Goal: Task Accomplishment & Management: Use online tool/utility

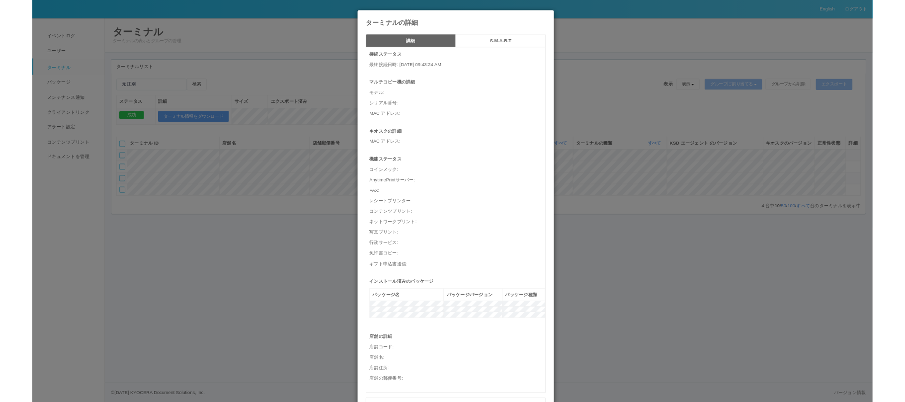
scroll to position [284, 0]
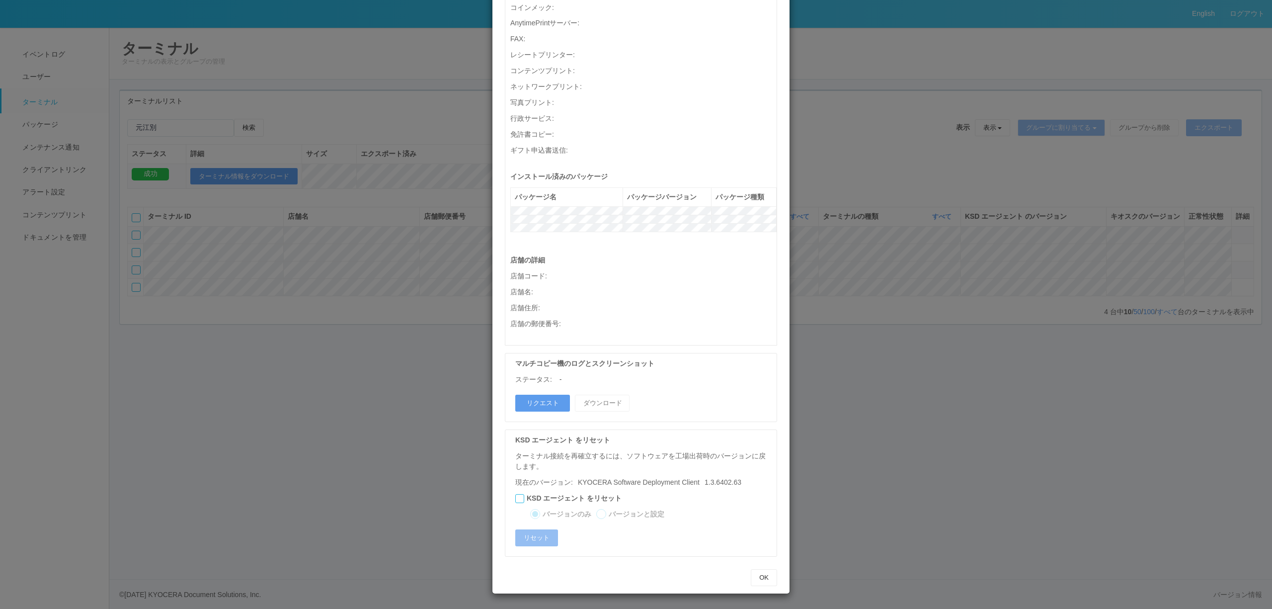
click at [893, 490] on div "ターミナルの詳細 詳細 S.M.A.R.T 接続ステータス 最終接続日時 : [DATE] 09:43:24 AM マルチコピー機の詳細 モデル : シリアル…" at bounding box center [636, 304] width 1272 height 609
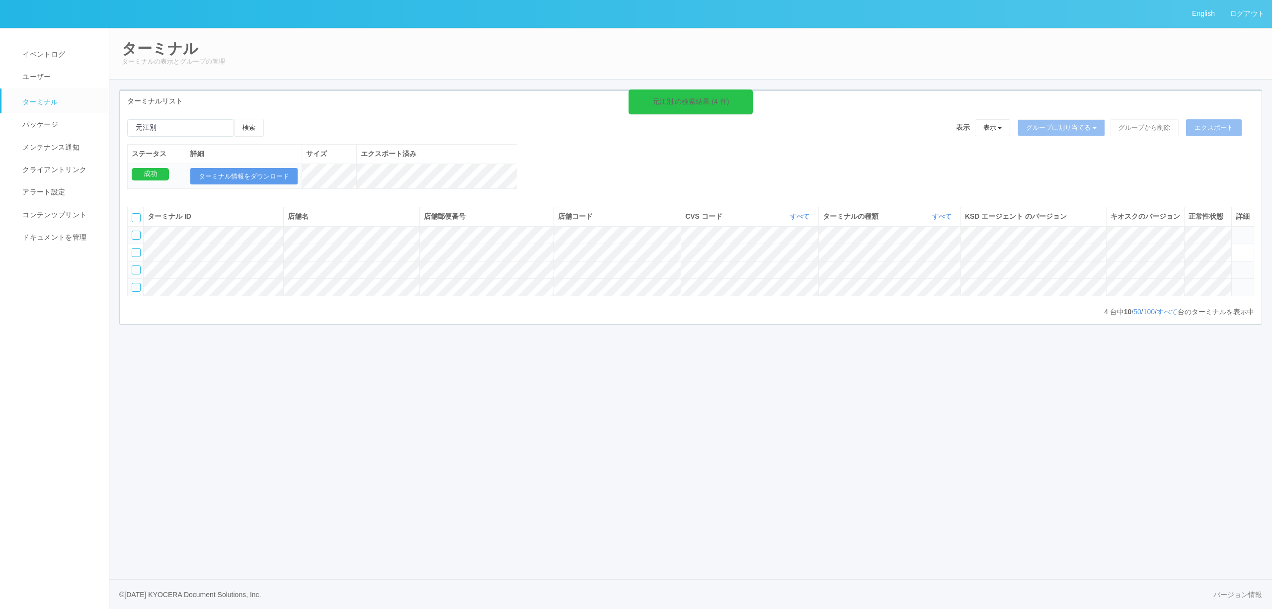
click at [135, 292] on div at bounding box center [136, 287] width 9 height 9
click at [274, 119] on icon at bounding box center [274, 119] width 0 height 0
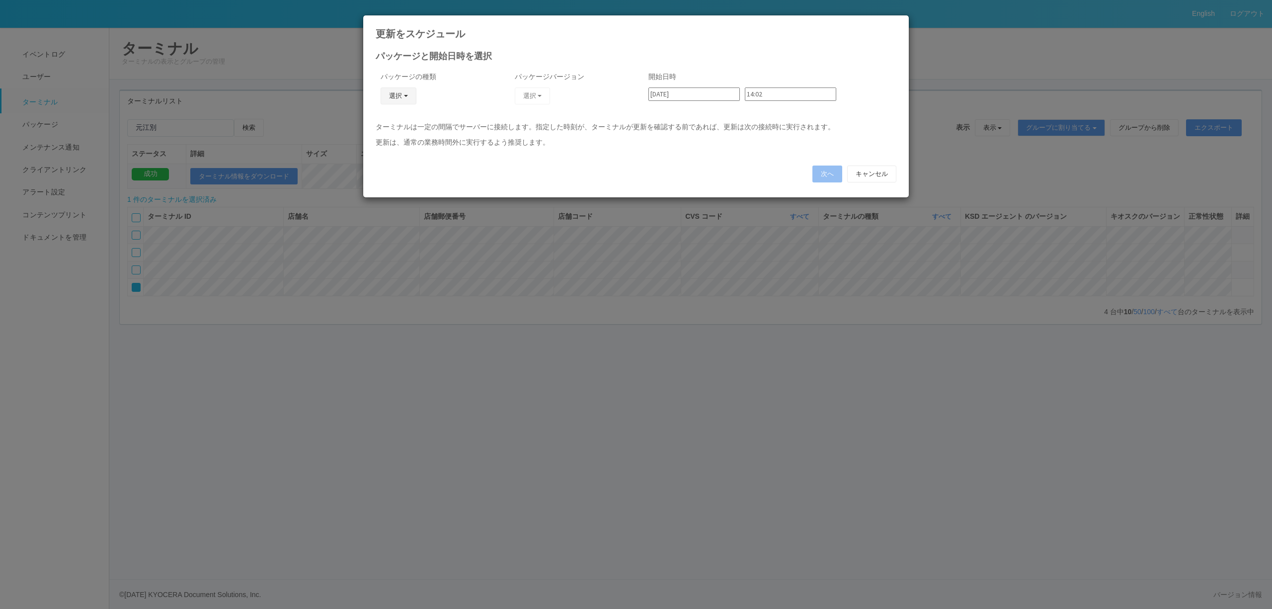
click at [408, 94] on button "選択" at bounding box center [399, 95] width 36 height 17
click at [392, 142] on link "キオスク" at bounding box center [384, 138] width 79 height 15
click at [533, 97] on button "選択" at bounding box center [533, 95] width 36 height 17
drag, startPoint x: 641, startPoint y: 152, endPoint x: 653, endPoint y: 152, distance: 12.4
click at [641, 152] on div "パッケージと開始日時を選択 パッケージの種類 キオスク KSD エージェント キオスク j_setting.txt パッケージバージョン 選択 2.1.521…" at bounding box center [636, 116] width 521 height 128
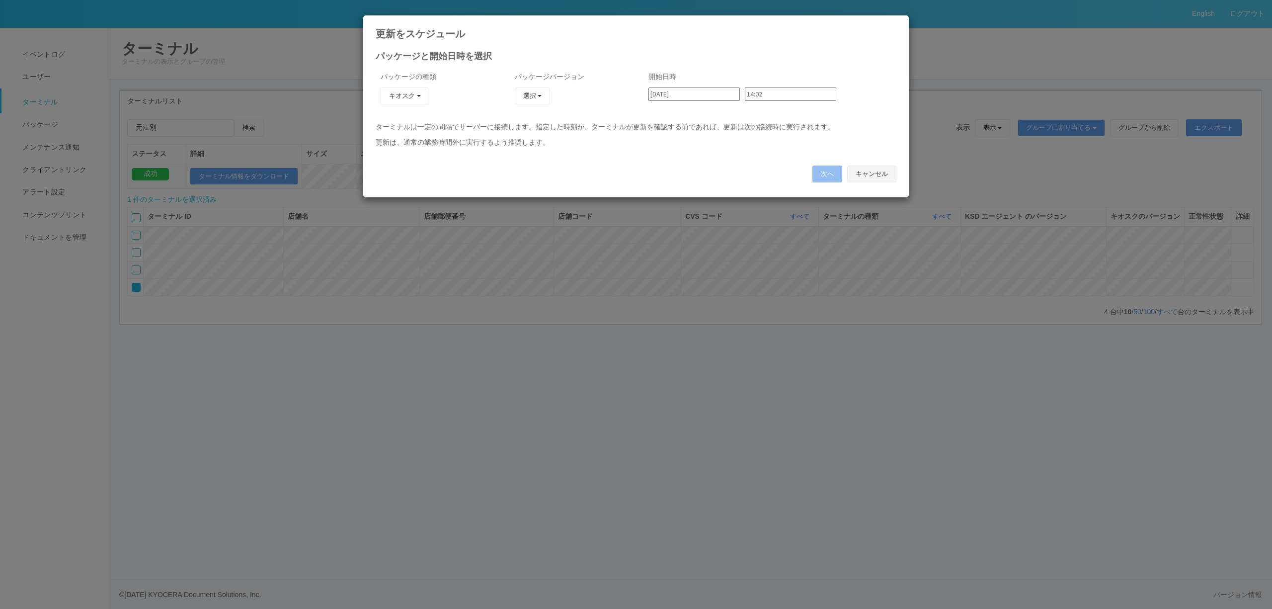
click at [885, 164] on div "次へ キャンセル" at bounding box center [636, 174] width 536 height 27
click at [863, 176] on button "キャンセル" at bounding box center [871, 173] width 49 height 17
type input "11:37"
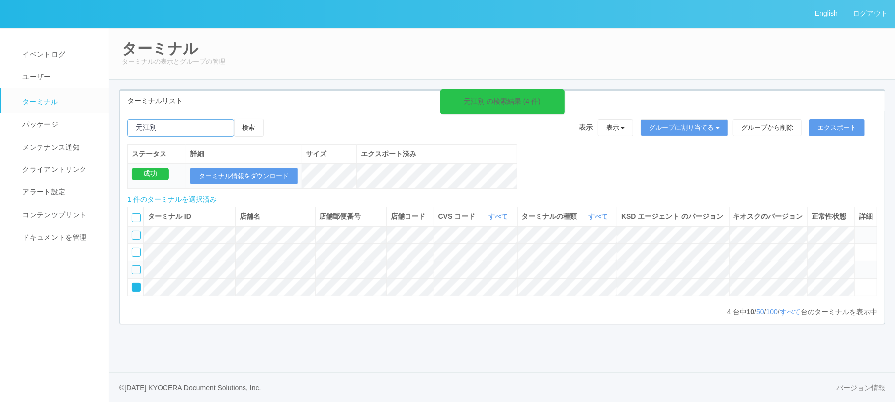
drag, startPoint x: 210, startPoint y: 120, endPoint x: 124, endPoint y: 114, distance: 86.2
click at [124, 114] on div "元江別 の検索結果 (4 件) 検索 表示 表示 すべてのターミナル 未割り当てのターミナル グループを追加 グループ名を編集 アーカイブ済みのターミナル グ…" at bounding box center [502, 217] width 765 height 213
paste input "[GEOGRAPHIC_DATA]"
type input "[GEOGRAPHIC_DATA]"
click at [256, 122] on button "検索" at bounding box center [249, 128] width 30 height 18
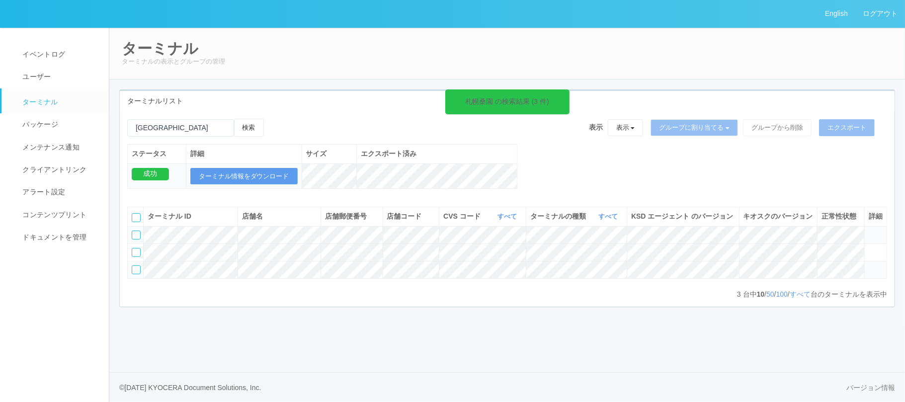
click at [869, 231] on icon at bounding box center [869, 231] width 0 height 0
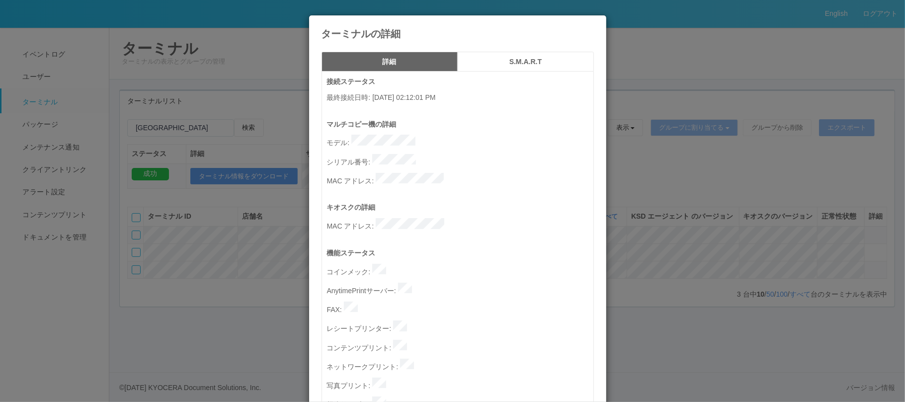
click at [875, 303] on div "ターミナルの詳細 詳細 S.M.A.R.T 接続ステータス 最終接続日時 : [DATE] 02:12:01 PM マルチコピー機の詳細 モデル : シリアル…" at bounding box center [452, 201] width 905 height 402
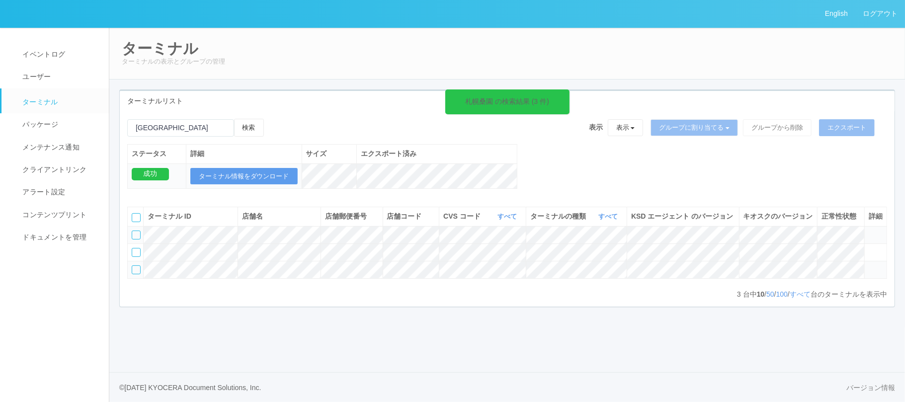
click at [869, 265] on icon at bounding box center [869, 265] width 0 height 0
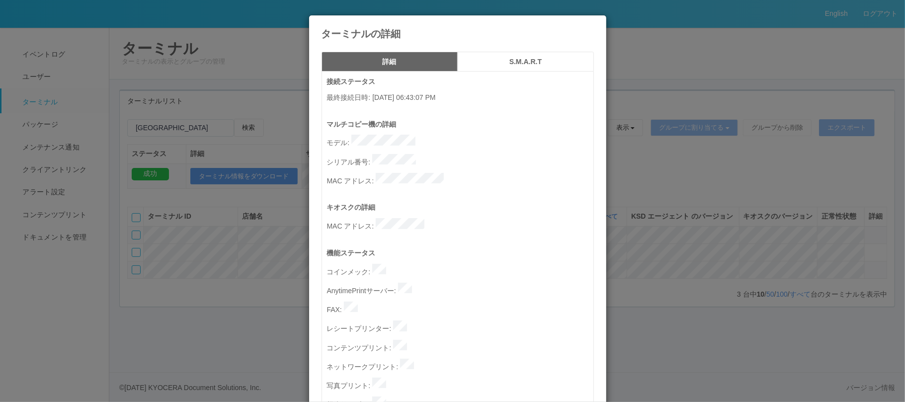
click at [871, 295] on div "ターミナルの詳細 詳細 S.M.A.R.T 接続ステータス 最終接続日時 : [DATE] 06:43:07 PM マルチコピー機の詳細 モデル : シリアル…" at bounding box center [452, 201] width 905 height 402
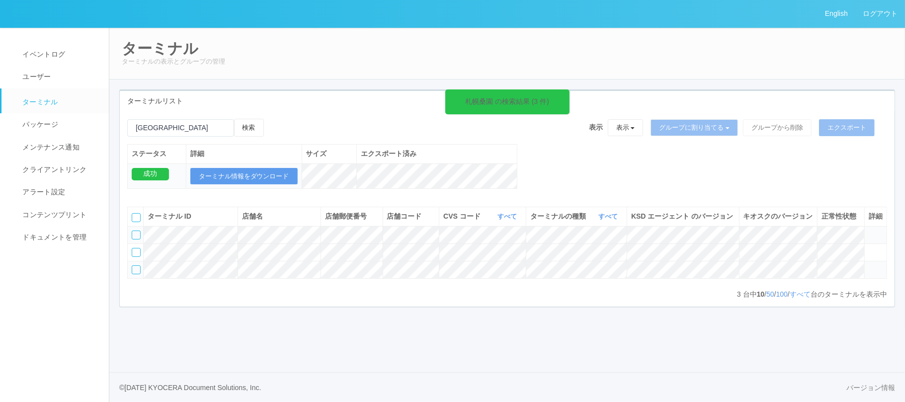
click at [869, 231] on icon at bounding box center [869, 231] width 0 height 0
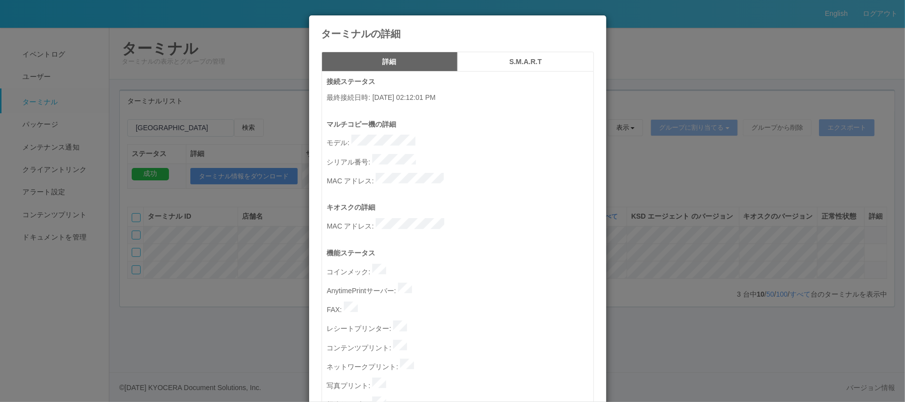
scroll to position [472, 0]
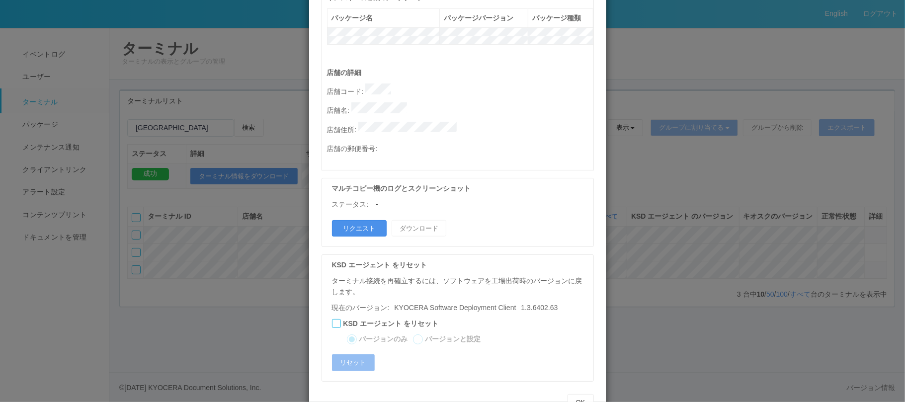
click at [360, 220] on button "リクエスト" at bounding box center [359, 228] width 55 height 17
click at [742, 211] on div "ターミナルの詳細 詳細 S.M.A.R.T 接続ステータス 最終接続日時 : [DATE] 02:12:01 PM マルチコピー機の詳細 モデル : シリアル…" at bounding box center [452, 201] width 905 height 402
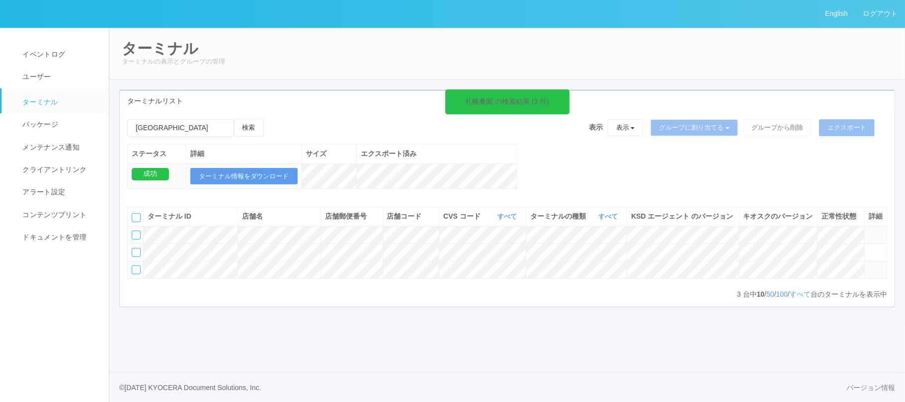
click at [869, 231] on icon at bounding box center [869, 231] width 0 height 0
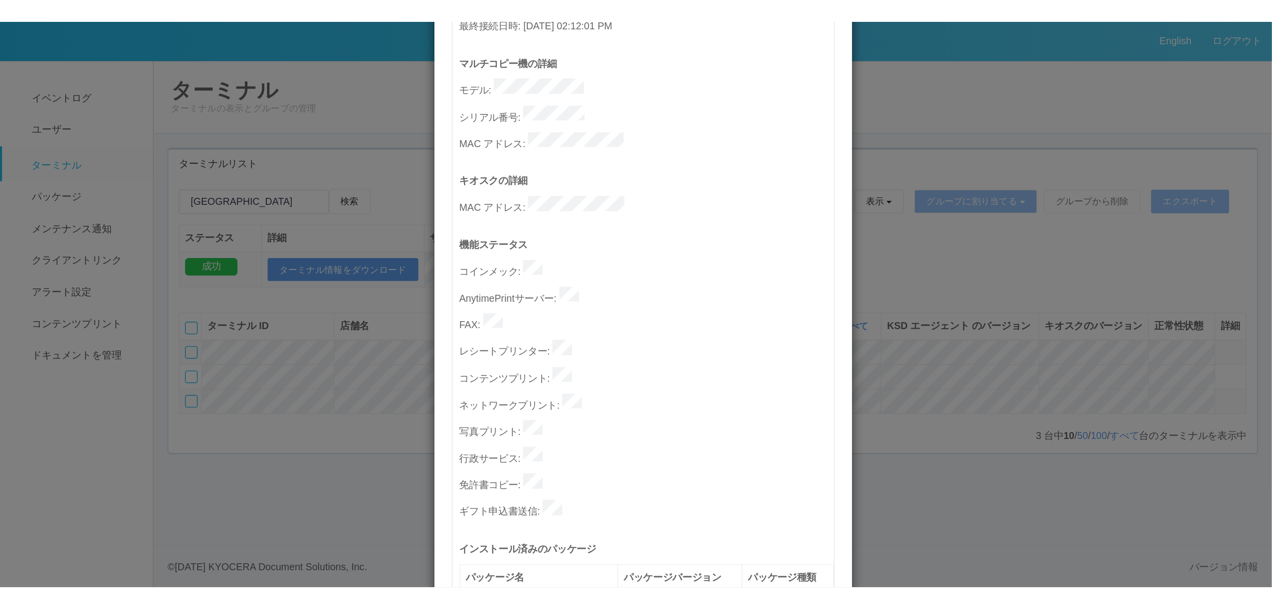
scroll to position [74, 0]
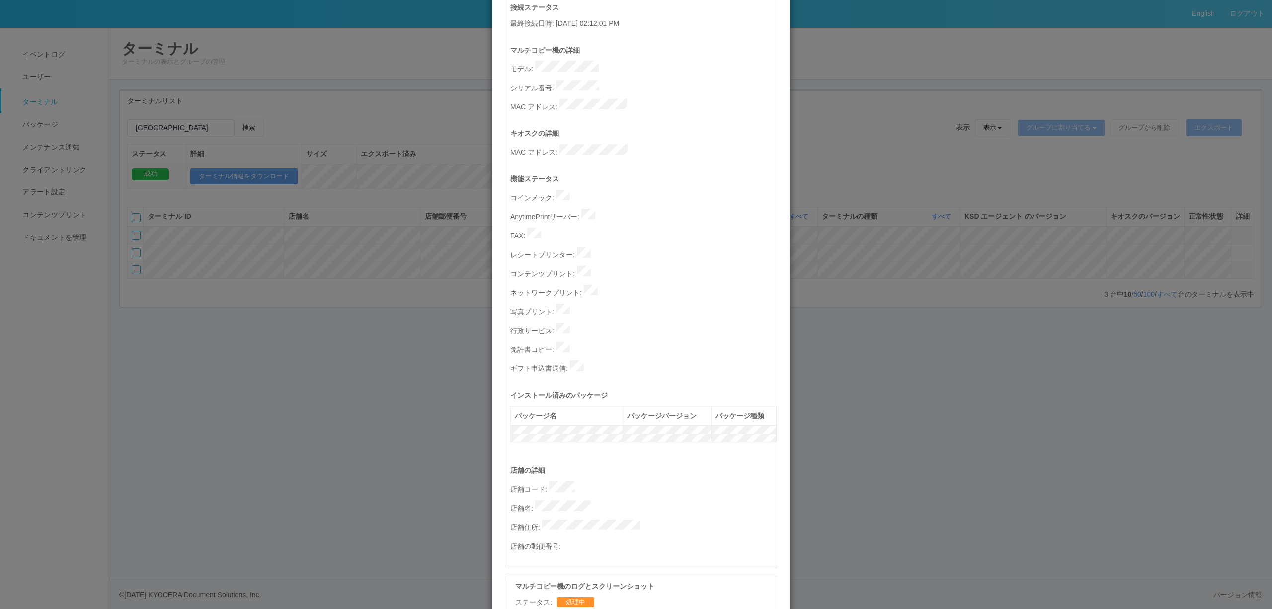
click at [956, 406] on div "ターミナルの詳細 詳細 S.M.A.R.T 接続ステータス 最終接続日時 : [DATE] 02:12:01 PM マルチコピー機の詳細 モデル : シリアル…" at bounding box center [636, 304] width 1272 height 609
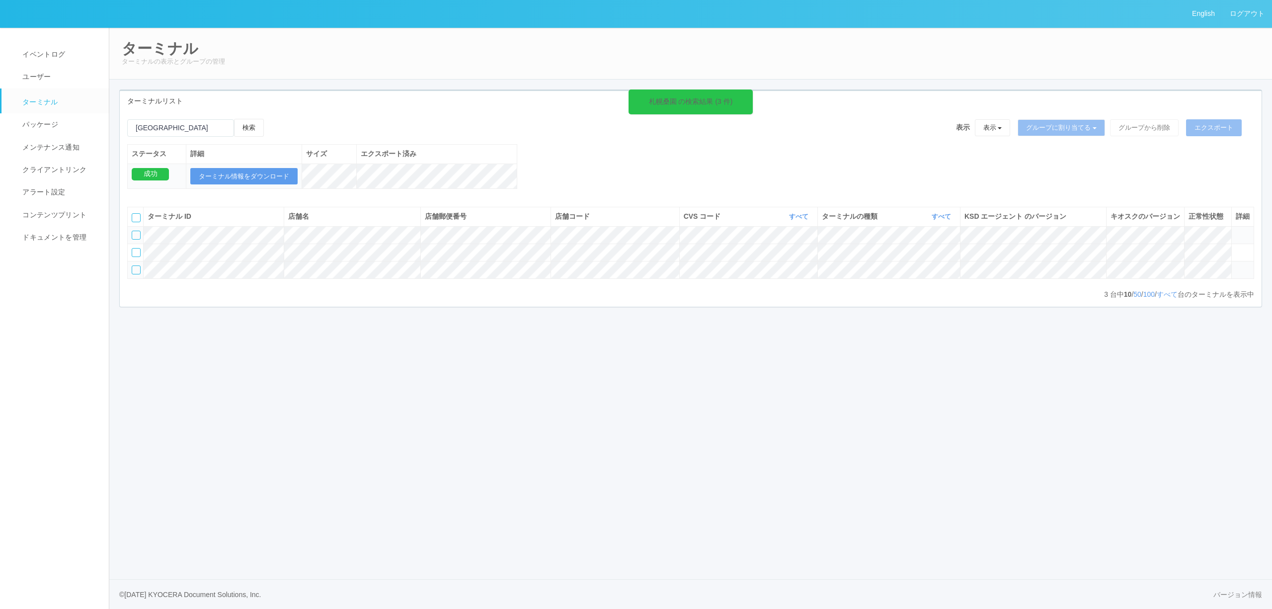
click at [1236, 265] on icon at bounding box center [1236, 265] width 0 height 0
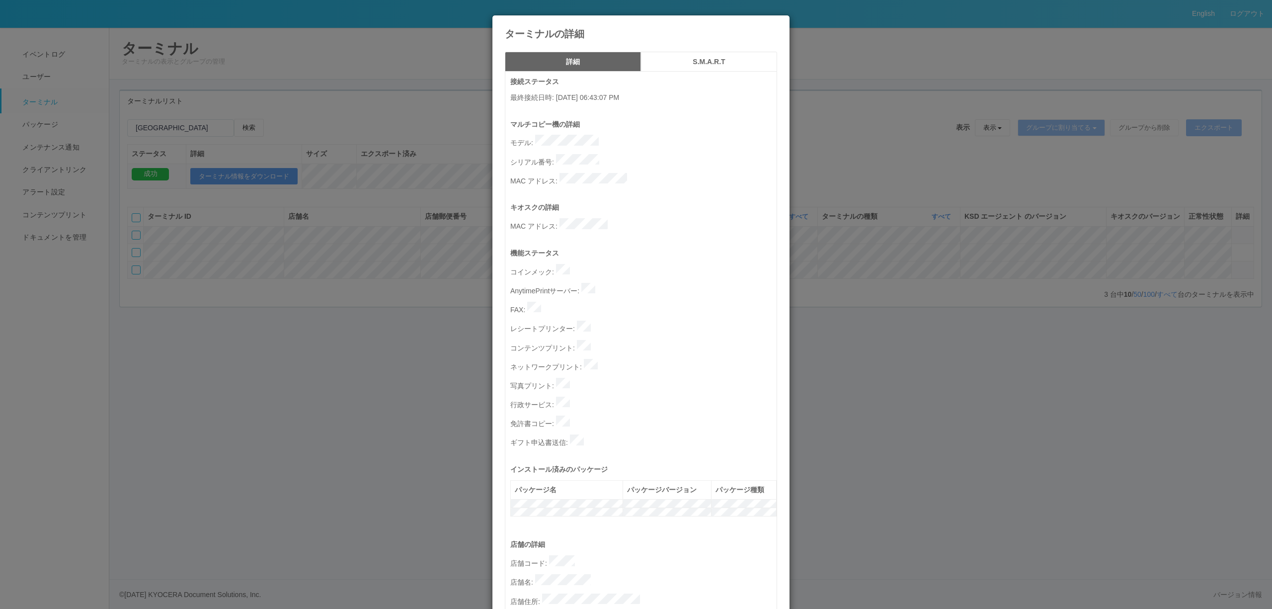
drag, startPoint x: 1087, startPoint y: 384, endPoint x: 1223, endPoint y: 265, distance: 180.0
click at [1096, 373] on div "ターミナルの詳細 詳細 S.M.A.R.T 接続ステータス 最終接続日時 : [DATE] 06:43:07 PM マルチコピー機の詳細 モデル : シリアル…" at bounding box center [636, 304] width 1272 height 609
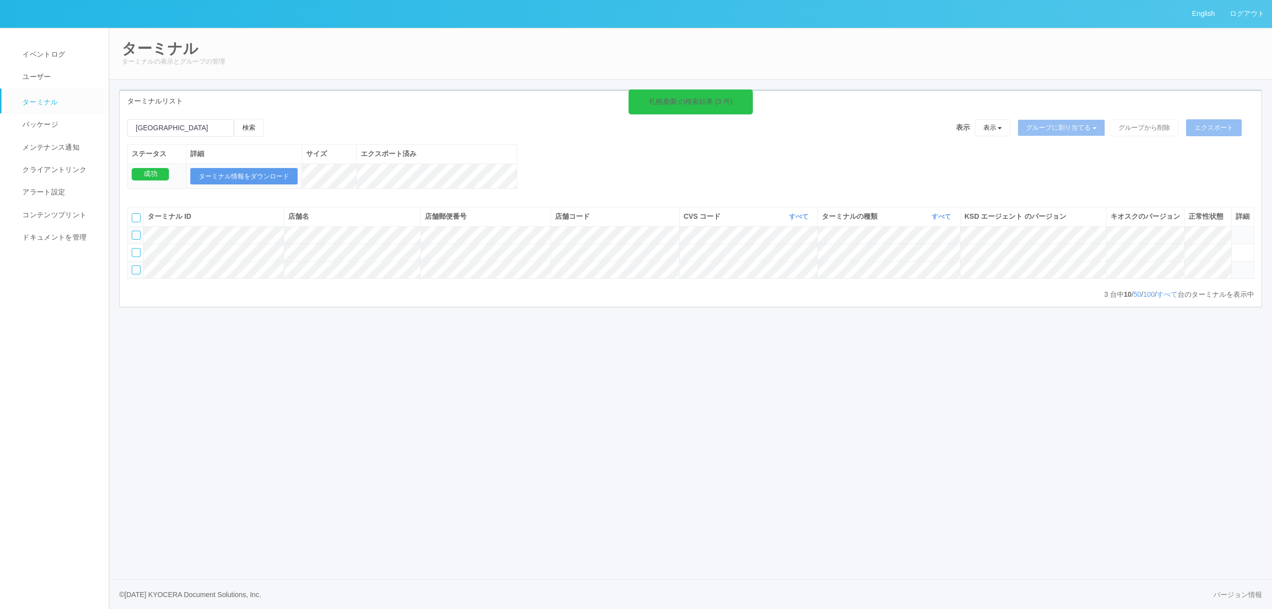
click at [1236, 231] on icon at bounding box center [1236, 231] width 0 height 0
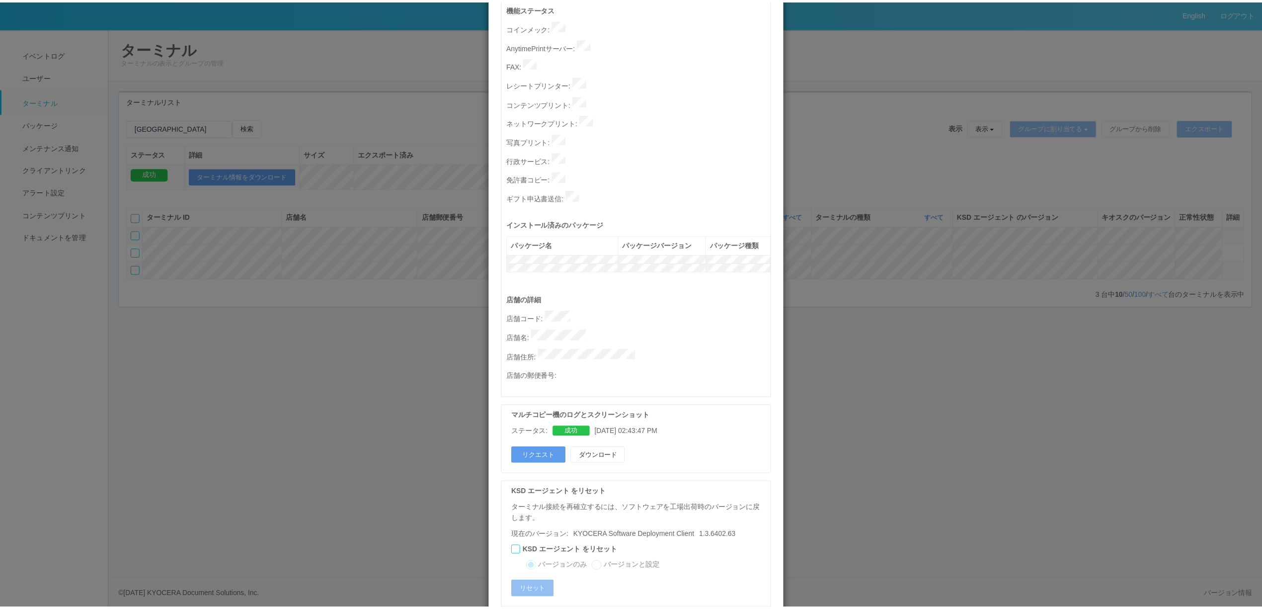
scroll to position [265, 0]
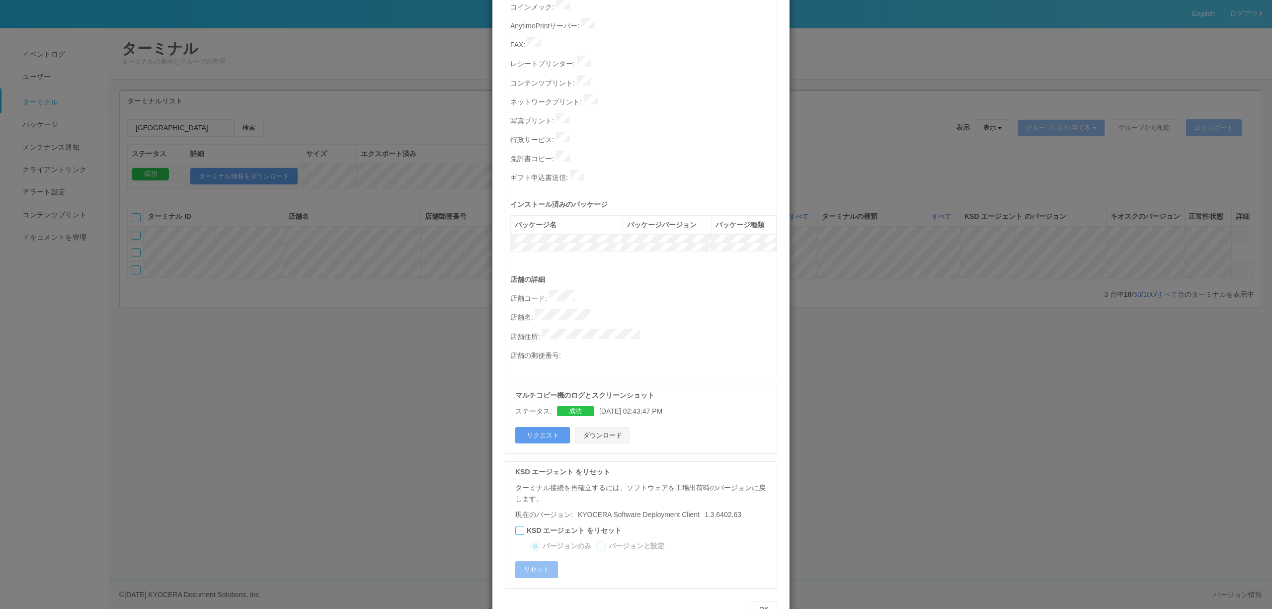
click at [587, 427] on button "ダウンロード" at bounding box center [602, 435] width 55 height 17
click at [362, 205] on div "ターミナルの詳細 詳細 S.M.A.R.T 接続ステータス 最終接続日時 : [DATE] 02:12:01 PM マルチコピー機の詳細 モデル : シリアル…" at bounding box center [636, 304] width 1272 height 609
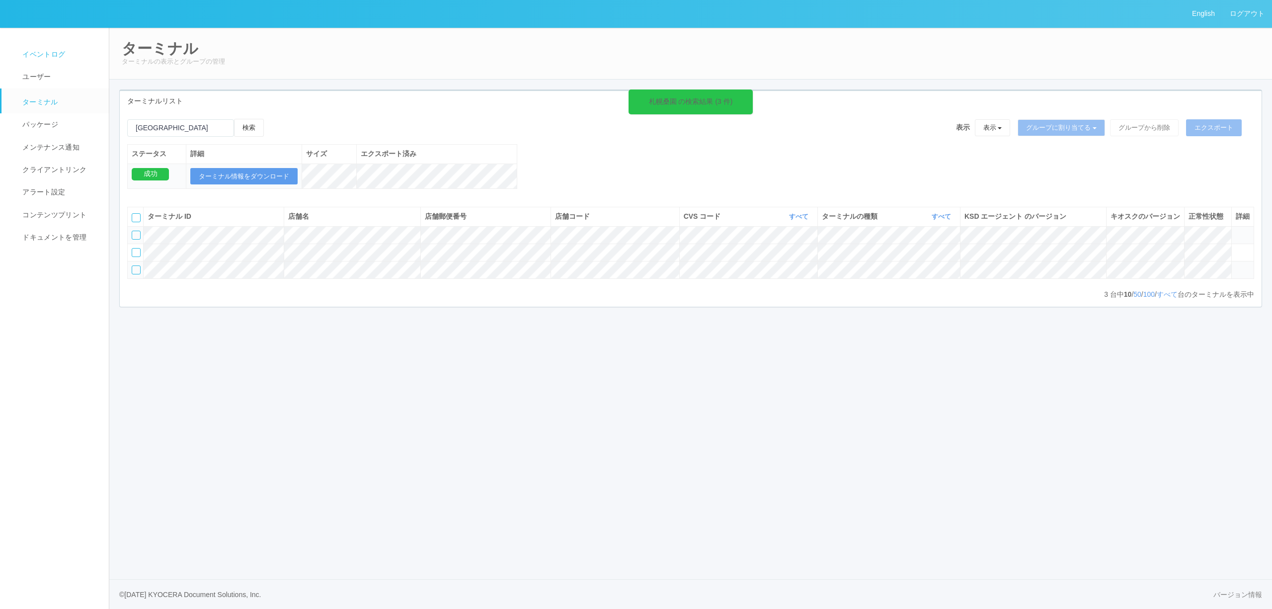
click at [50, 44] on link "イベントログ" at bounding box center [59, 54] width 116 height 22
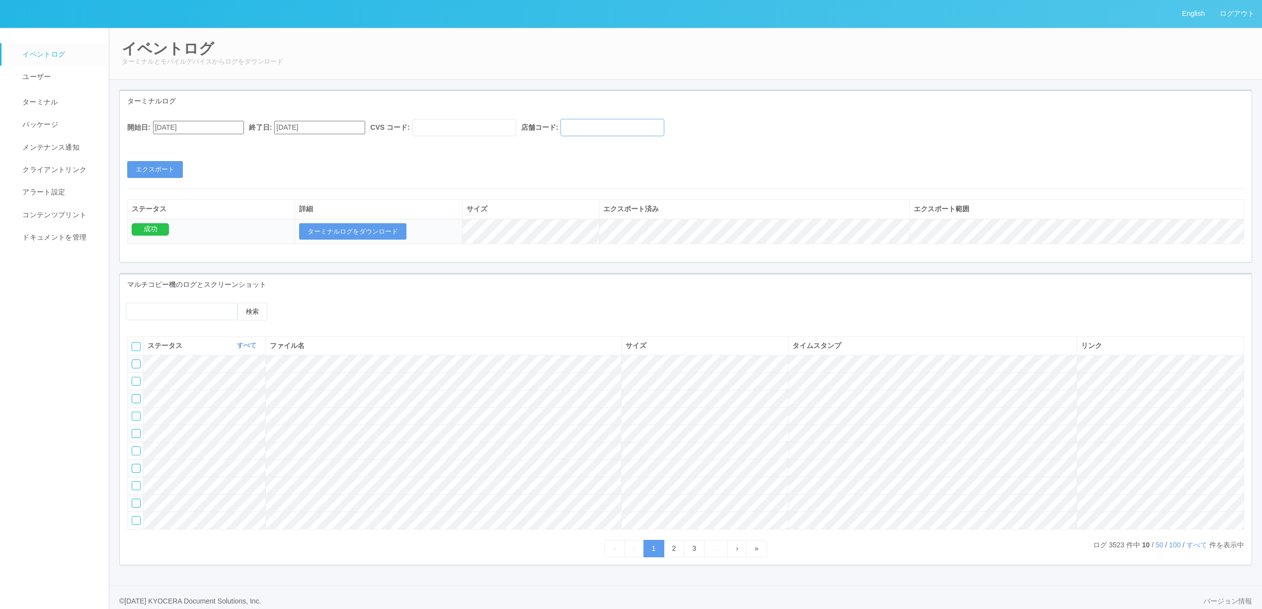
click at [601, 132] on input "text" at bounding box center [613, 127] width 104 height 17
paste input "600686"
type input "600686"
drag, startPoint x: 190, startPoint y: 128, endPoint x: 199, endPoint y: 128, distance: 9.4
click at [191, 128] on input "[DATE]" at bounding box center [198, 127] width 91 height 13
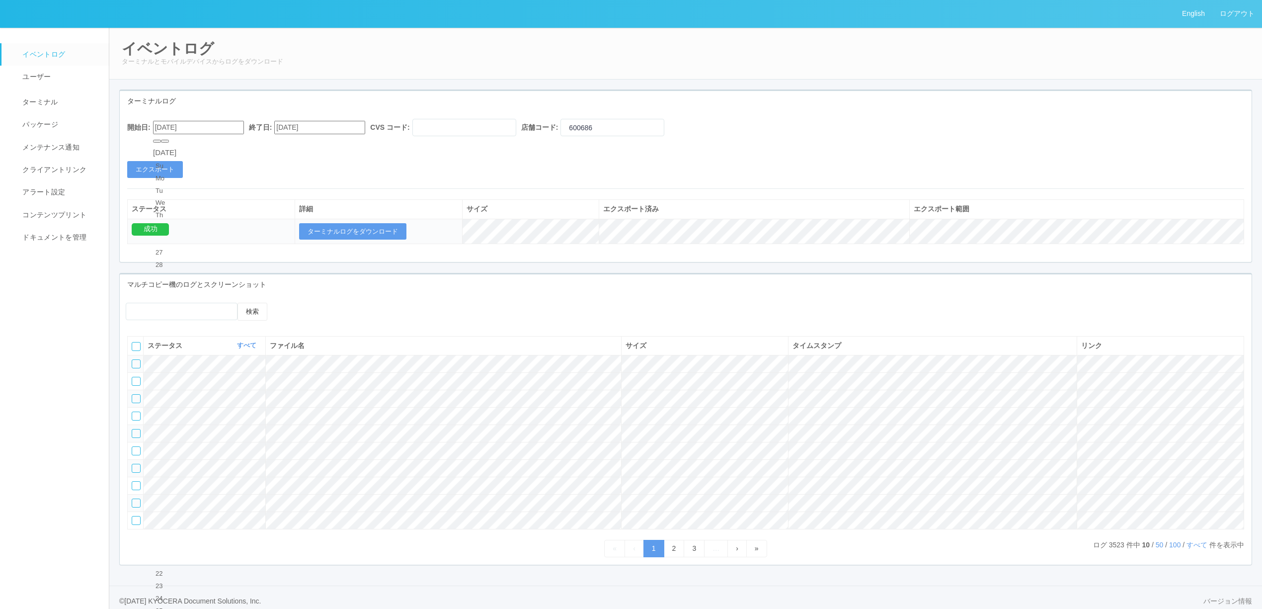
click at [169, 143] on button "button" at bounding box center [165, 141] width 8 height 3
click at [174, 519] on div "22" at bounding box center [165, 524] width 18 height 10
type input "[DATE]"
click at [155, 177] on button "エクスポート" at bounding box center [155, 169] width 56 height 17
click at [1068, 126] on div "開始日: [DATE] 終了日: [DATE] CVS コード: 店舗コード: 600686" at bounding box center [685, 130] width 1117 height 22
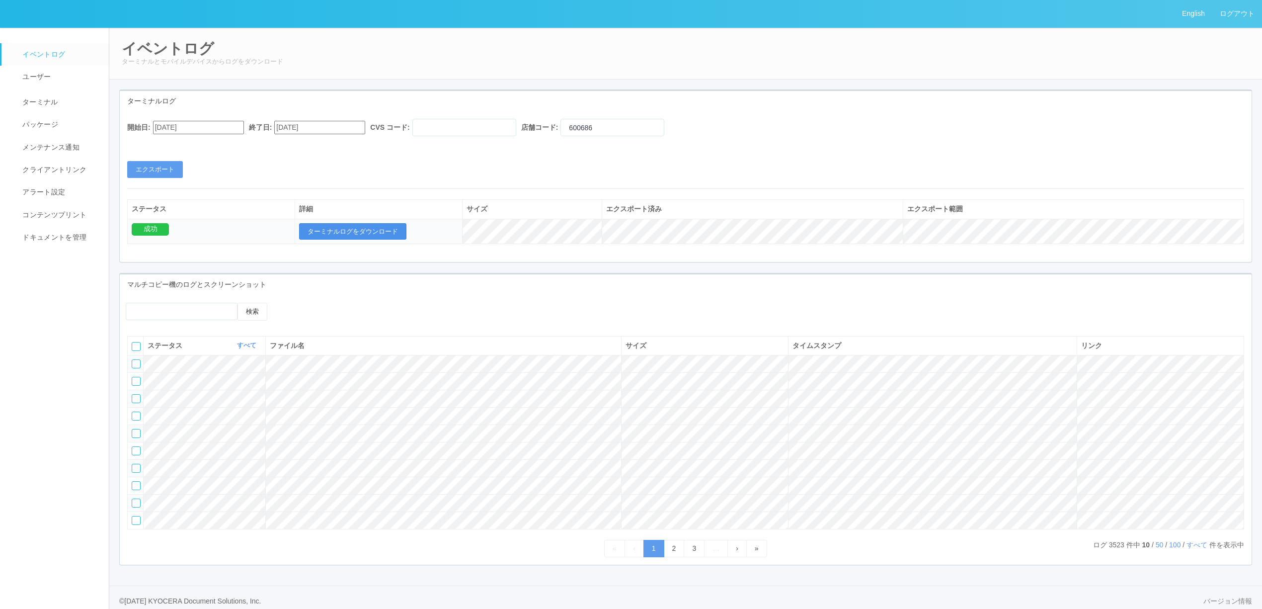
click at [336, 229] on button "ターミナルログをダウンロード" at bounding box center [352, 231] width 107 height 17
